Goal: Transaction & Acquisition: Purchase product/service

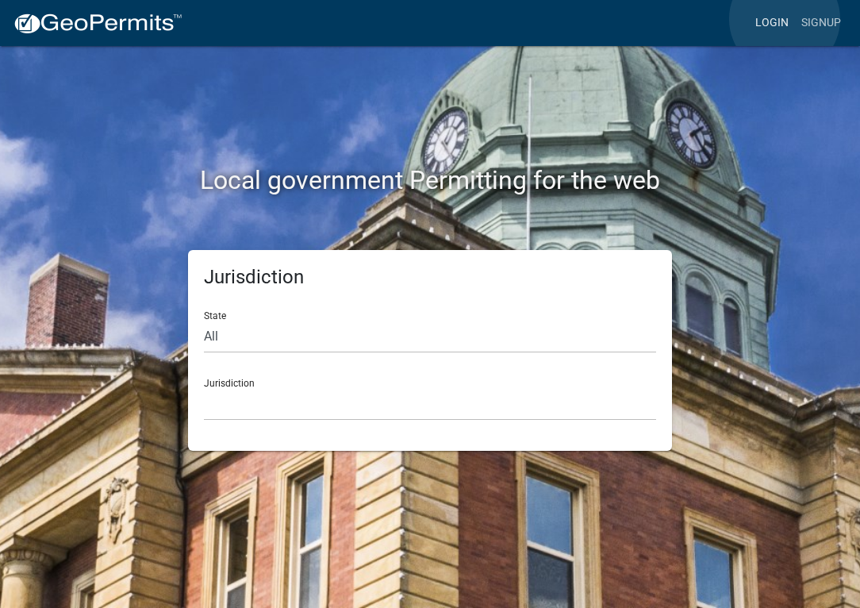
click at [785, 19] on link "Login" at bounding box center [772, 23] width 46 height 30
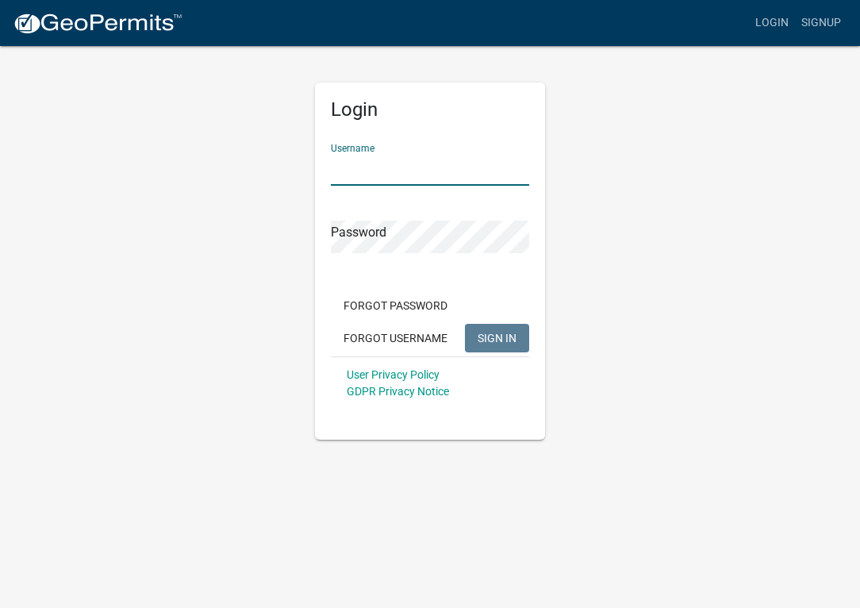
type input "JessicaCatlin"
click at [497, 337] on button "SIGN IN" at bounding box center [497, 338] width 64 height 29
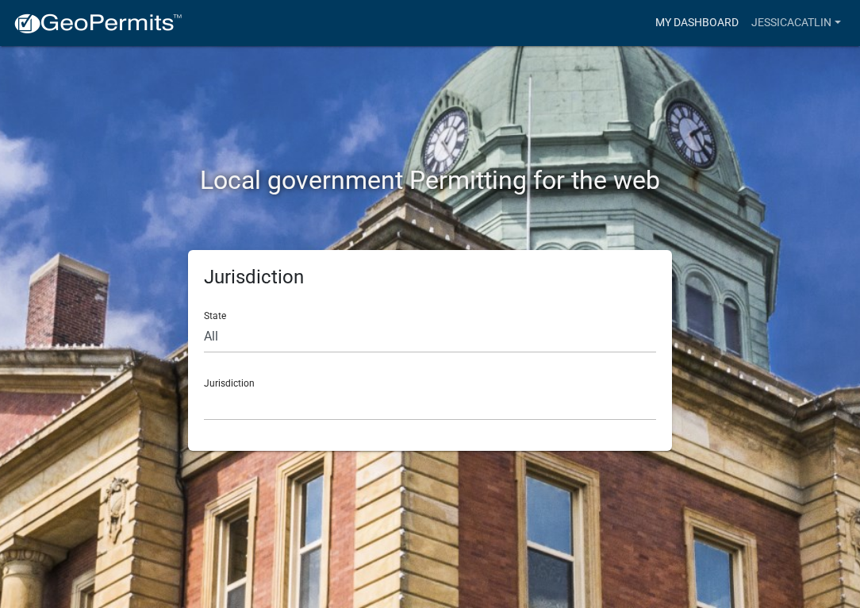
click at [710, 29] on link "My Dashboard" at bounding box center [697, 23] width 96 height 30
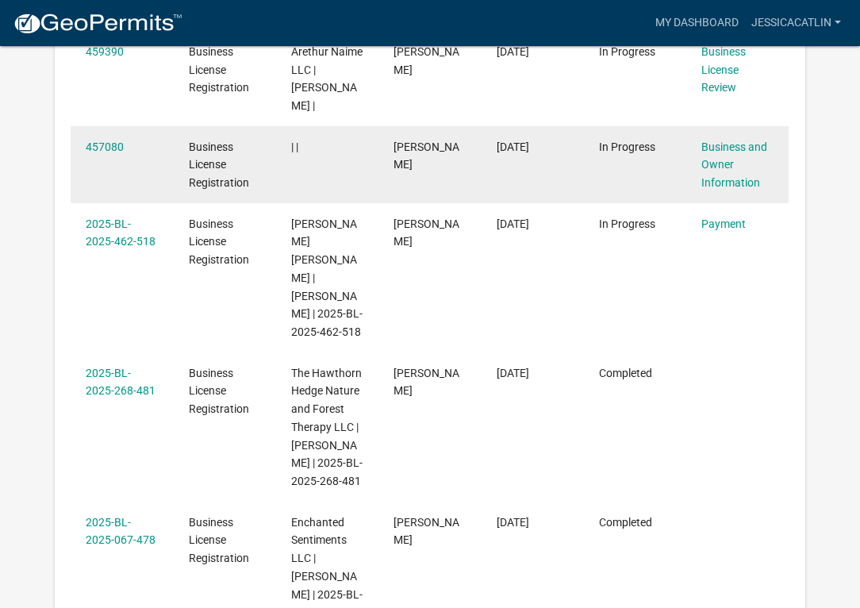
scroll to position [393, 0]
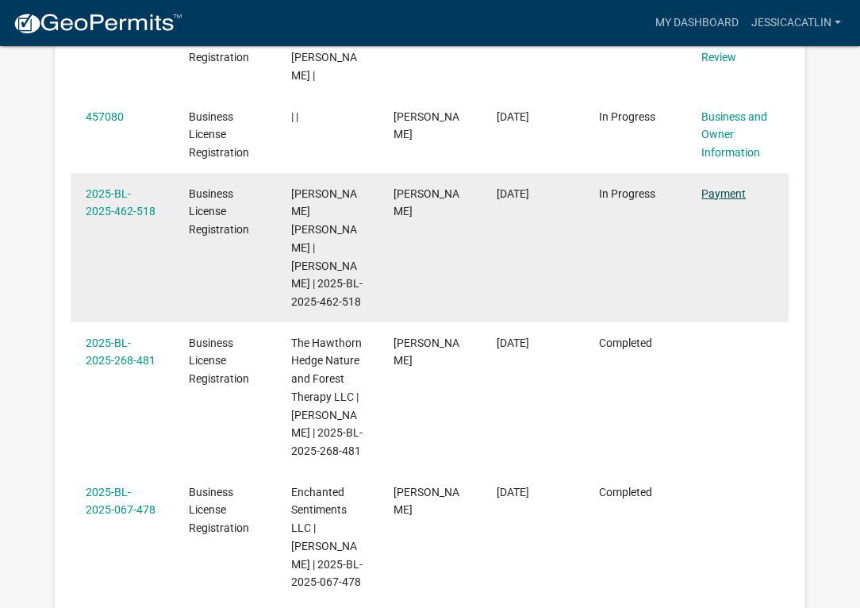
click at [724, 199] on datatable-body-cell "Payment" at bounding box center [737, 247] width 102 height 149
click at [725, 187] on link "Payment" at bounding box center [723, 193] width 44 height 13
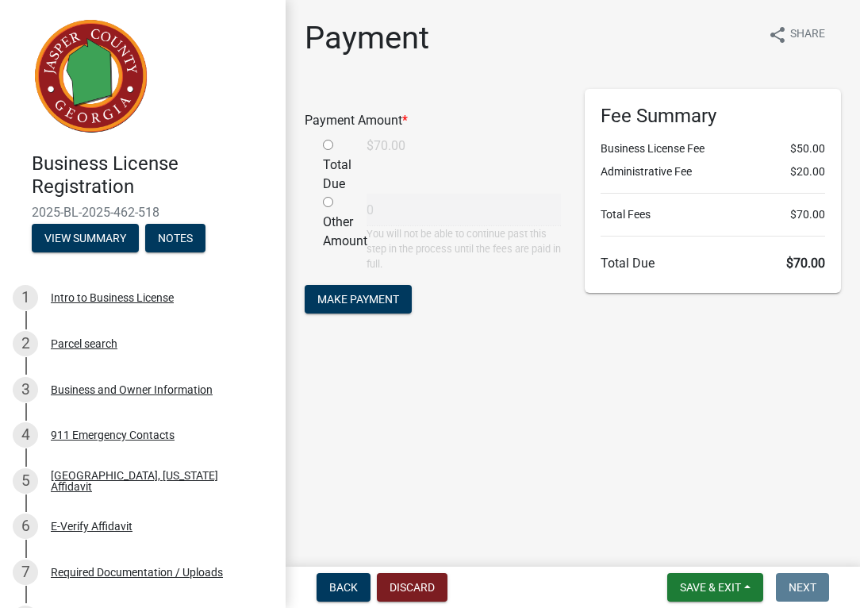
click at [331, 148] on input "radio" at bounding box center [328, 145] width 10 height 10
radio input "true"
type input "70"
click at [385, 297] on span "Make Payment" at bounding box center [358, 298] width 82 height 13
click at [328, 148] on input "radio" at bounding box center [328, 145] width 10 height 10
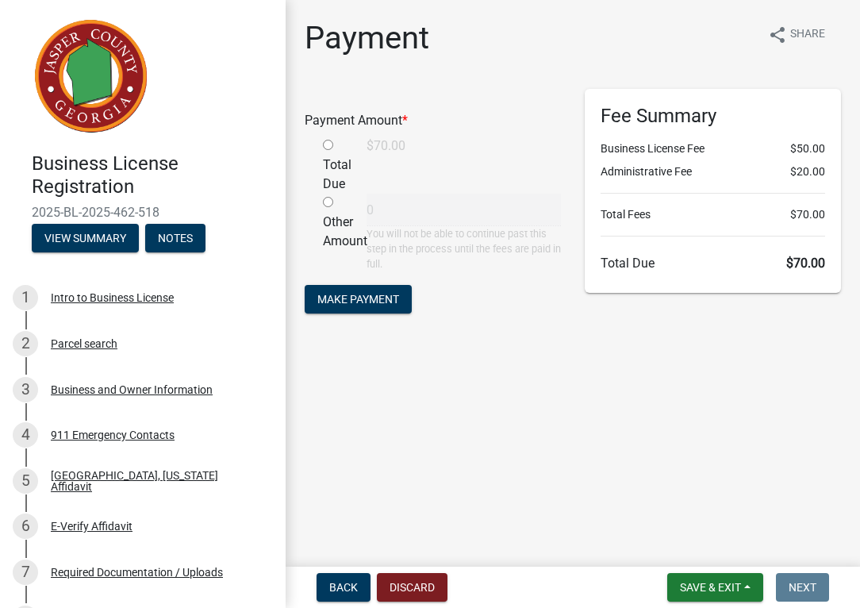
radio input "true"
type input "70"
click at [397, 292] on span "Make Payment" at bounding box center [358, 298] width 82 height 13
